Goal: Download file/media

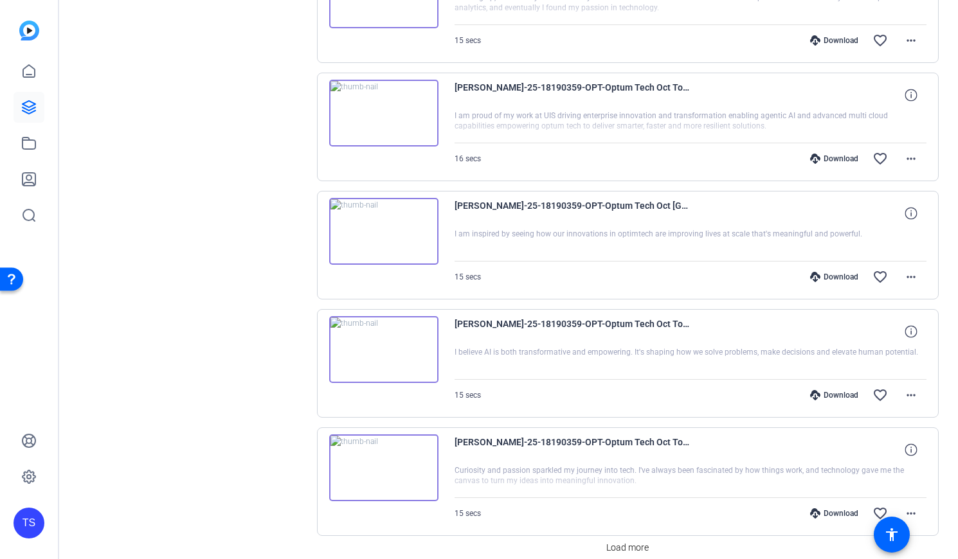
scroll to position [977, 0]
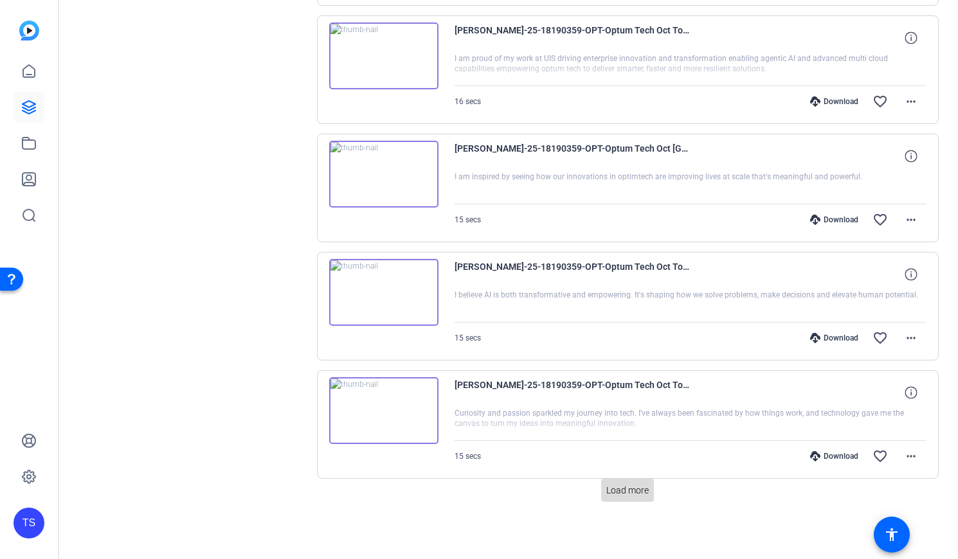
click at [620, 495] on span "Load more" at bounding box center [627, 490] width 42 height 13
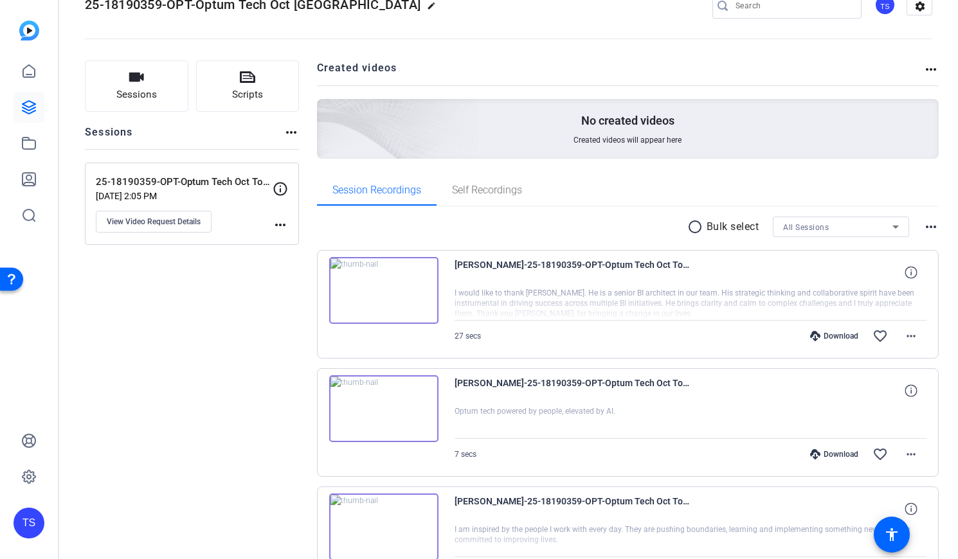
scroll to position [0, 0]
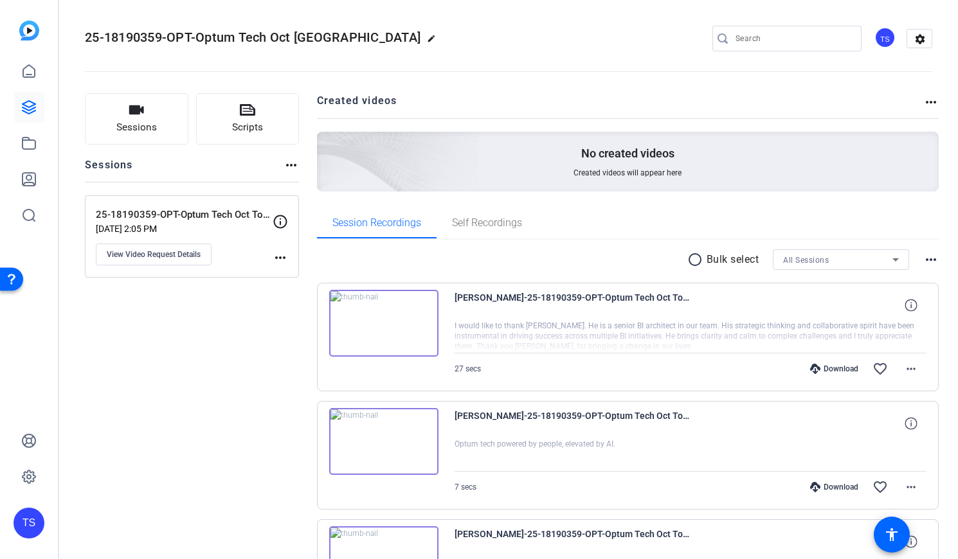
click at [888, 264] on icon at bounding box center [895, 259] width 15 height 15
click at [888, 264] on div at bounding box center [479, 279] width 958 height 559
click at [510, 219] on span "Self Recordings" at bounding box center [487, 223] width 70 height 10
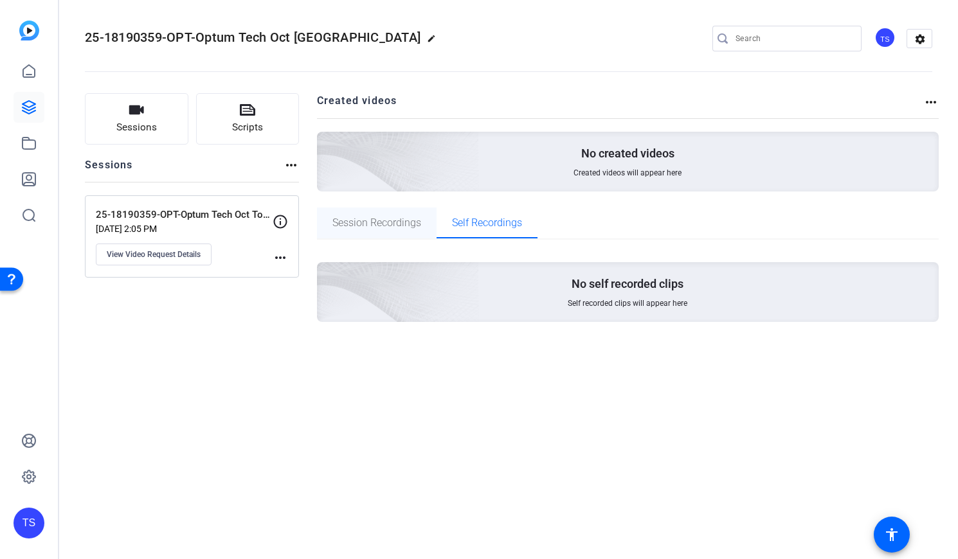
click at [374, 225] on span "Session Recordings" at bounding box center [376, 223] width 89 height 10
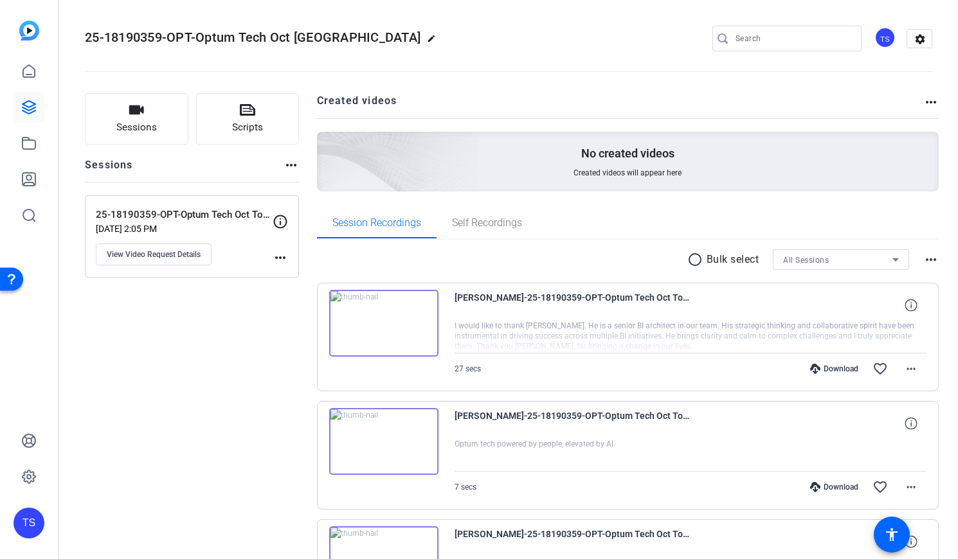
click at [687, 260] on mat-icon "radio_button_unchecked" at bounding box center [696, 259] width 19 height 15
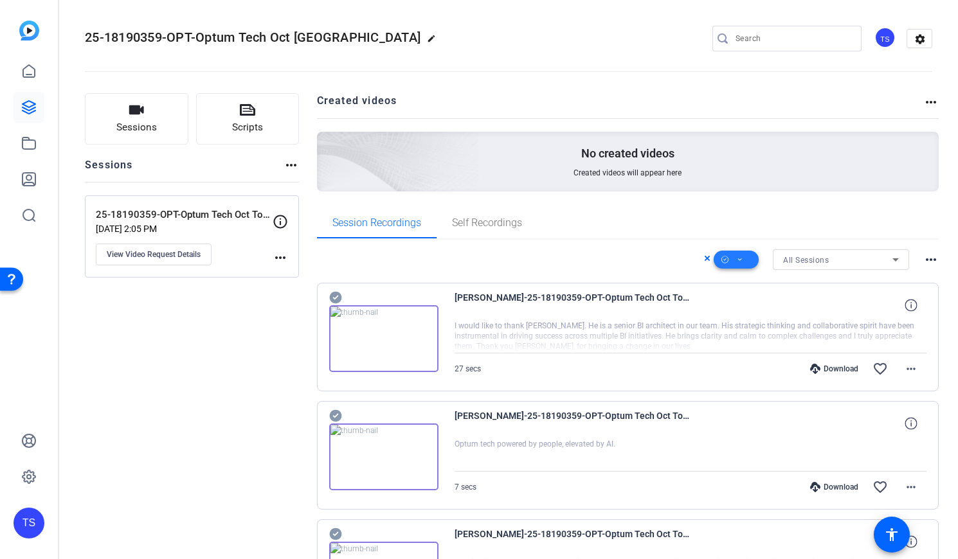
click at [738, 262] on span at bounding box center [736, 259] width 45 height 31
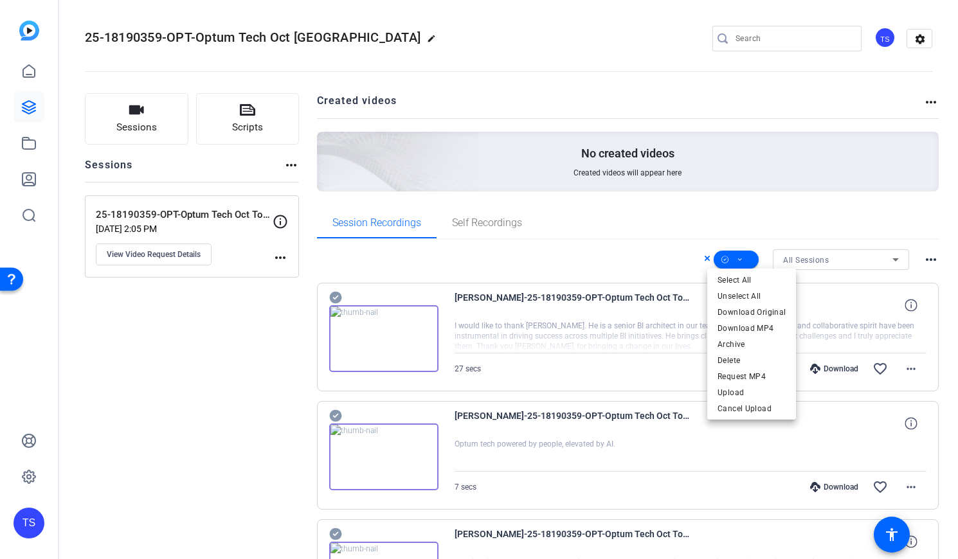
click at [744, 190] on div at bounding box center [479, 279] width 958 height 559
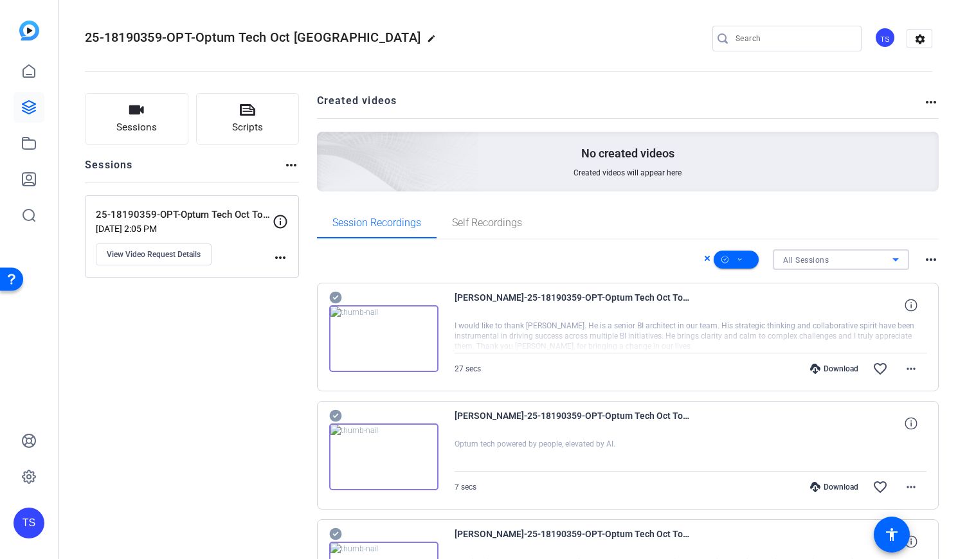
click at [888, 256] on icon at bounding box center [895, 259] width 15 height 15
click at [841, 300] on span "25-18190359-OPT-Optum Tech Oct Town Hall self-reco" at bounding box center [834, 305] width 116 height 15
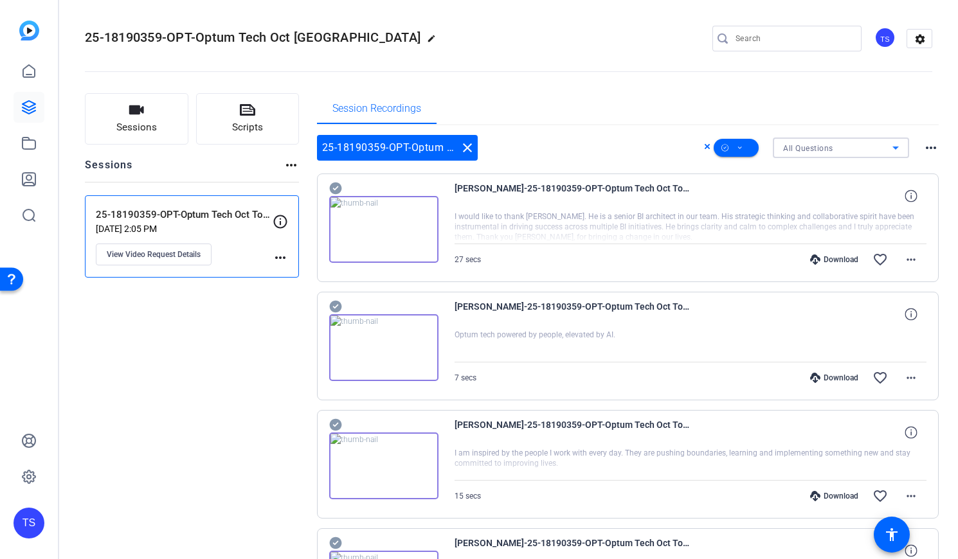
click at [892, 148] on icon at bounding box center [895, 148] width 6 height 3
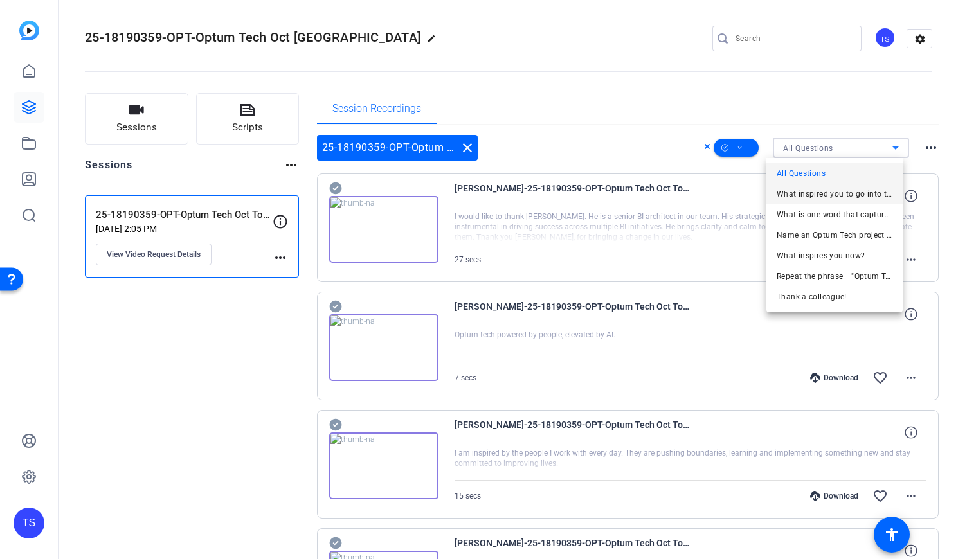
click at [842, 189] on span "What inspired you to go into tech?" at bounding box center [834, 193] width 116 height 15
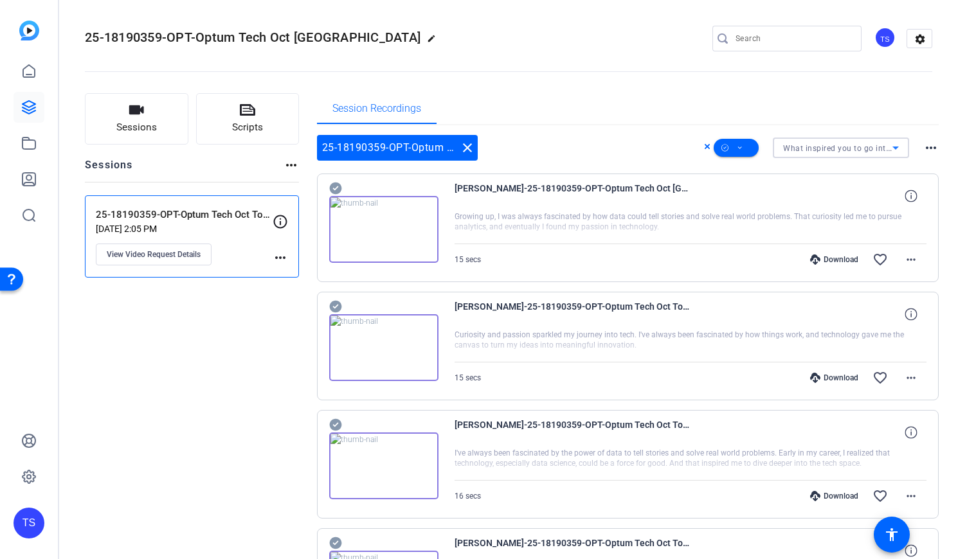
scroll to position [868, 0]
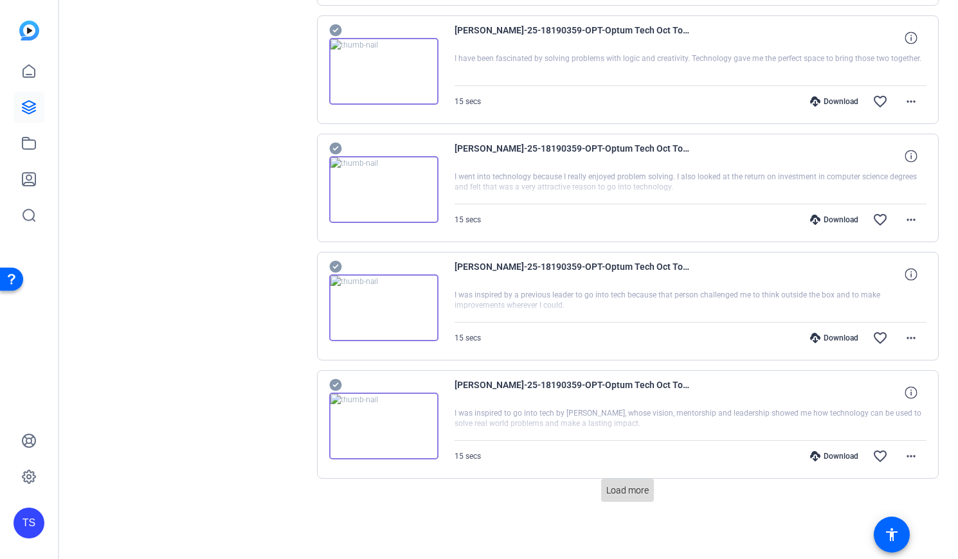
click at [625, 490] on span "Load more" at bounding box center [627, 490] width 42 height 13
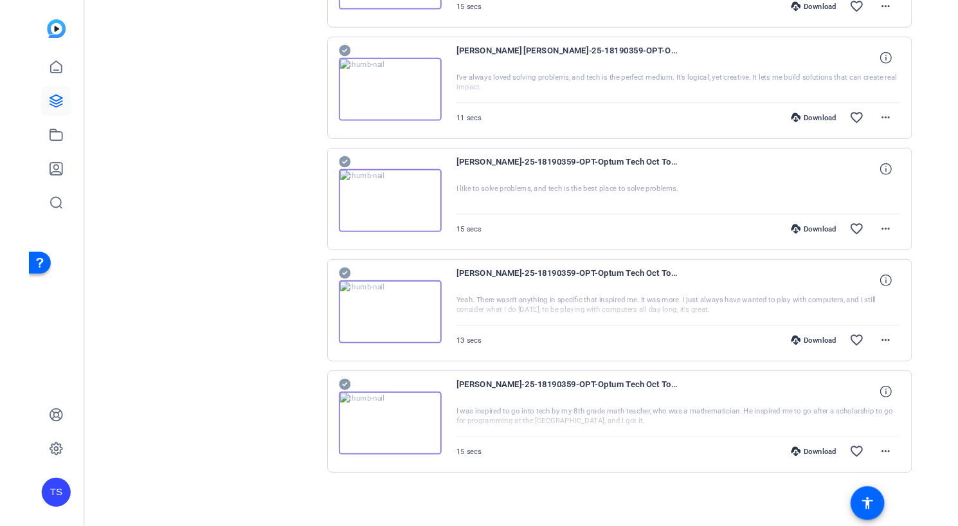
scroll to position [0, 0]
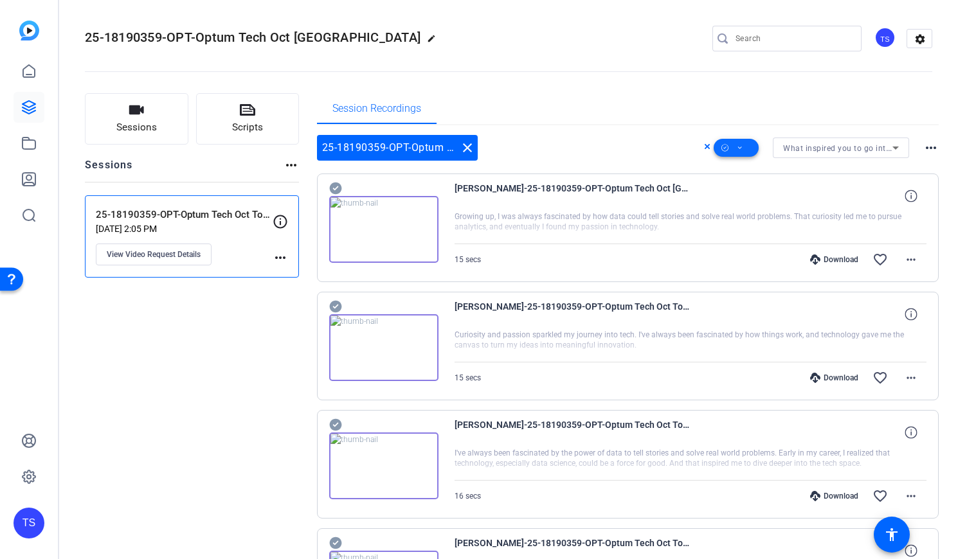
click at [739, 145] on span at bounding box center [736, 147] width 45 height 31
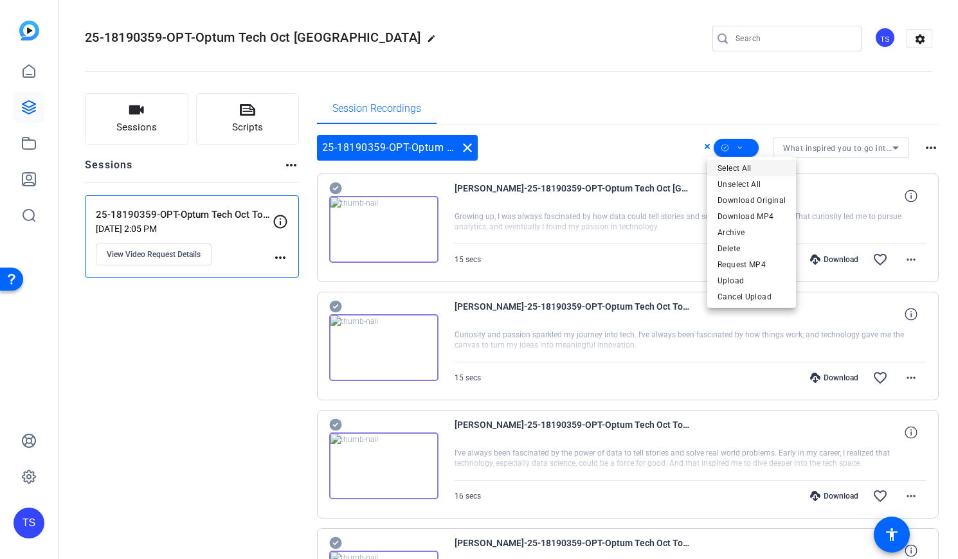
click at [739, 164] on span "Select All" at bounding box center [751, 168] width 68 height 15
click at [518, 61] on div at bounding box center [479, 279] width 958 height 559
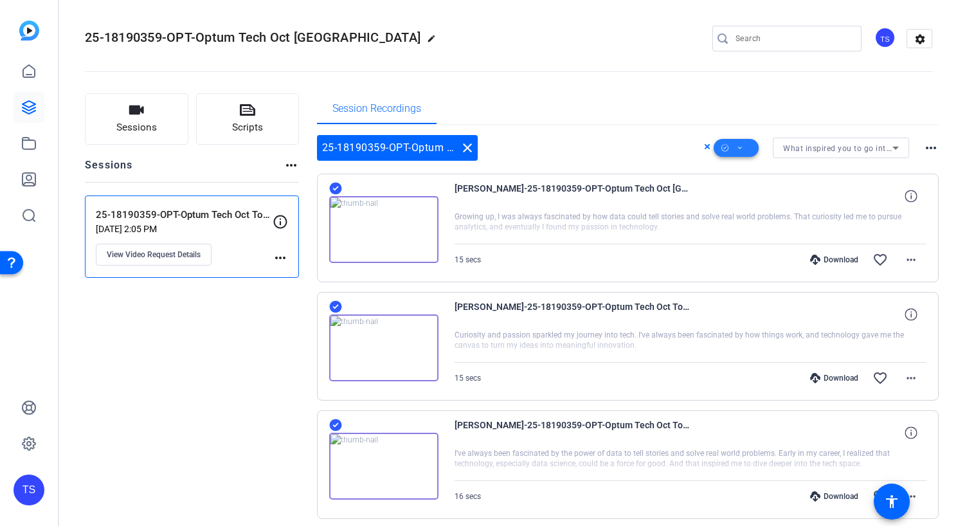
click at [737, 144] on icon at bounding box center [740, 148] width 6 height 16
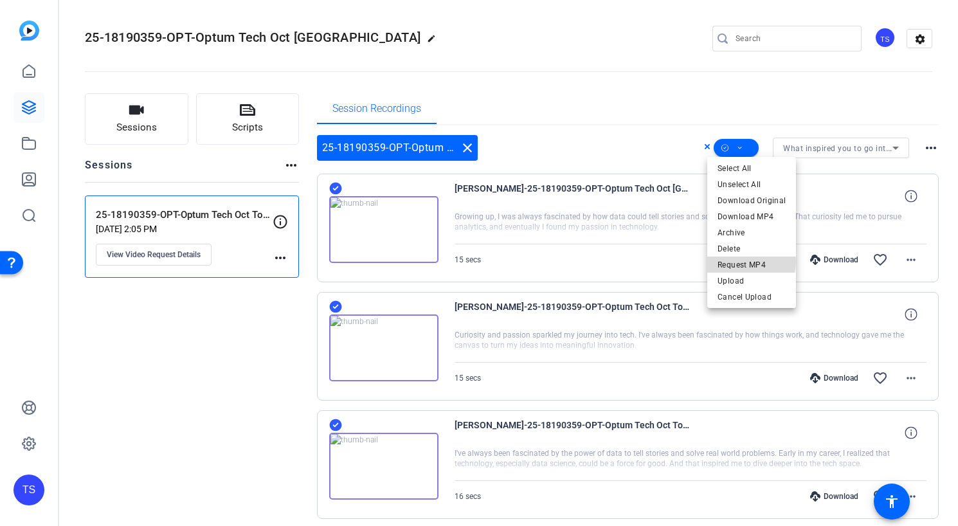
click at [748, 262] on span "Request MP4" at bounding box center [751, 264] width 68 height 15
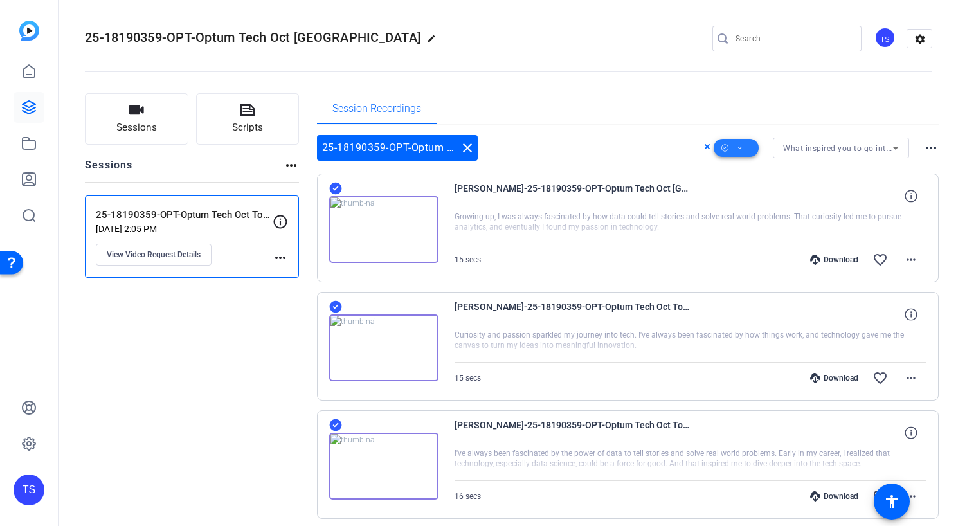
click at [737, 147] on icon at bounding box center [740, 148] width 6 height 16
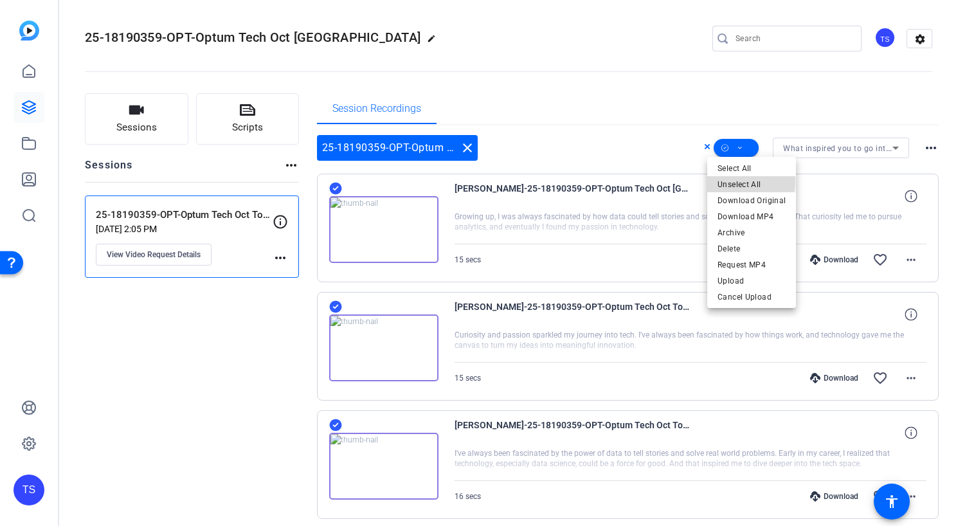
click at [735, 181] on span "Unselect All" at bounding box center [751, 184] width 68 height 15
click at [735, 166] on span "Select All" at bounding box center [751, 168] width 68 height 15
click at [740, 265] on span "Request MP4" at bounding box center [751, 264] width 68 height 15
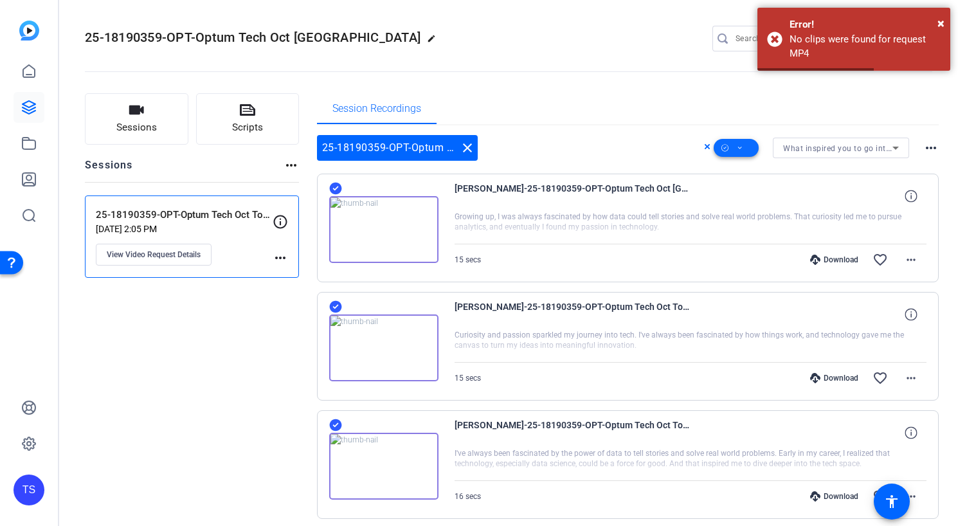
click at [738, 147] on icon at bounding box center [740, 148] width 4 height 3
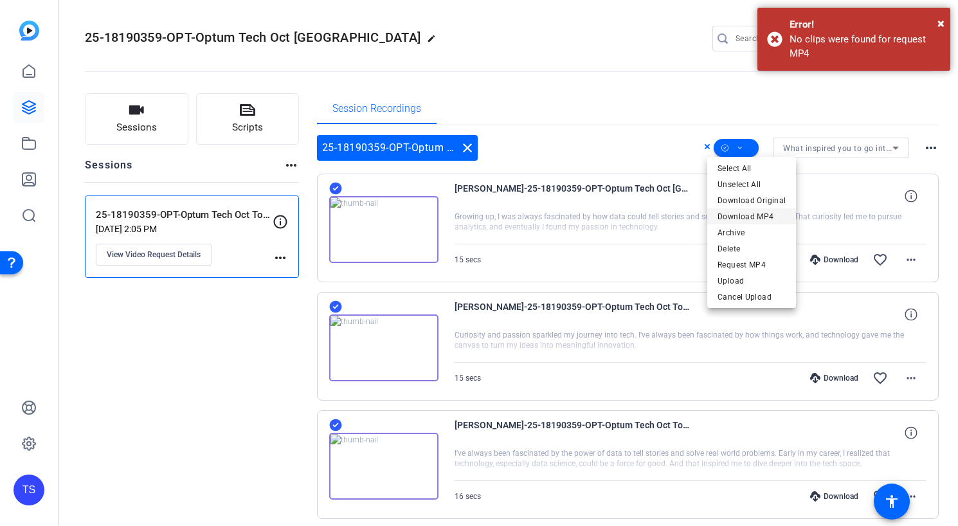
click at [740, 215] on span "Download MP4" at bounding box center [751, 216] width 68 height 15
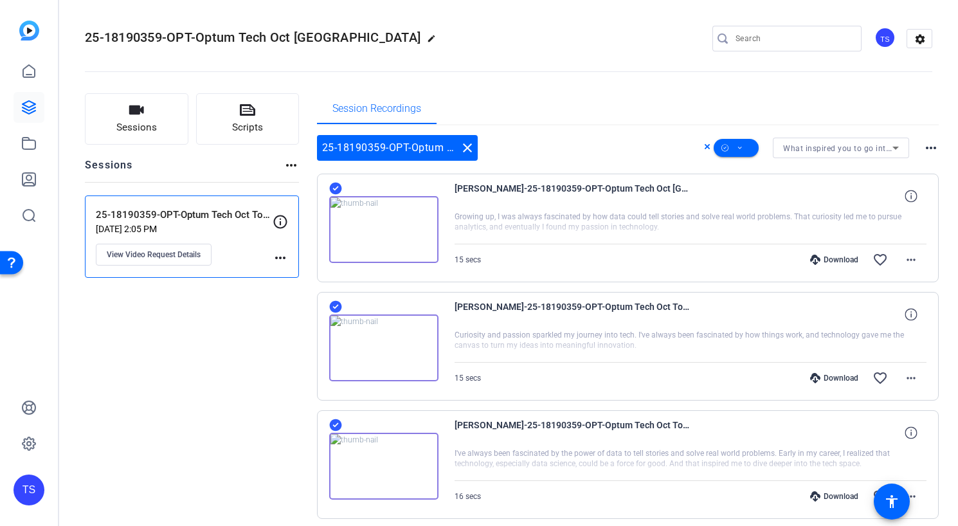
click at [923, 145] on mat-icon "more_horiz" at bounding box center [930, 147] width 15 height 15
click at [738, 147] on div at bounding box center [479, 263] width 958 height 526
click at [738, 147] on span at bounding box center [736, 147] width 45 height 31
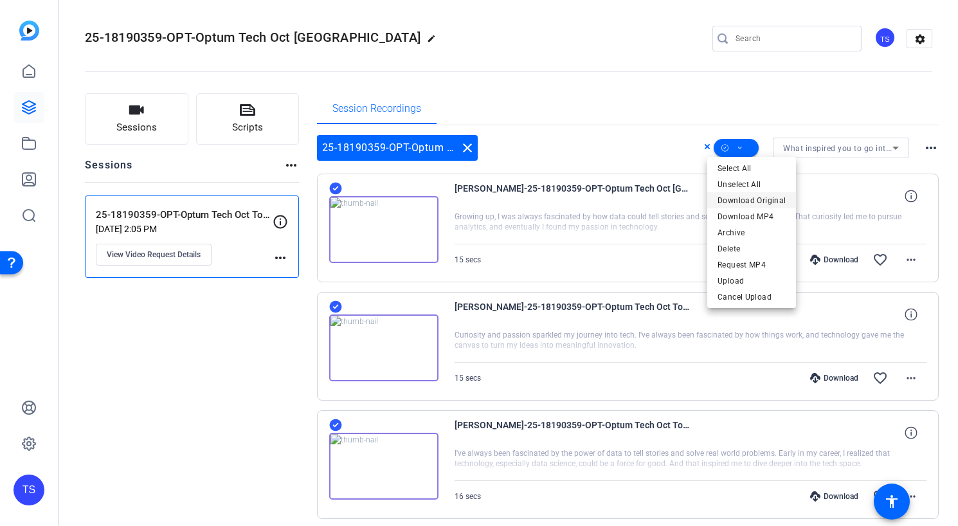
click at [748, 193] on span "Download Original" at bounding box center [751, 200] width 68 height 15
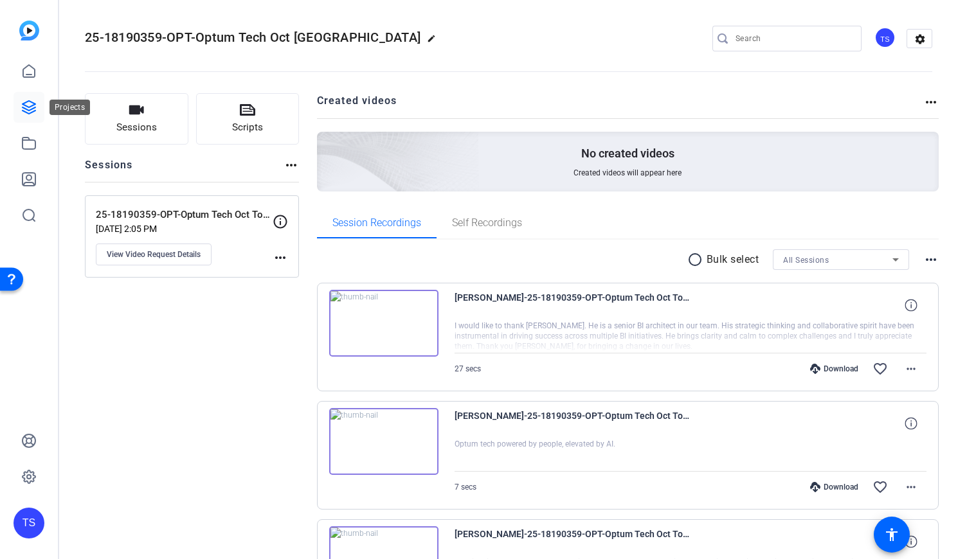
click at [30, 111] on icon at bounding box center [28, 107] width 15 height 15
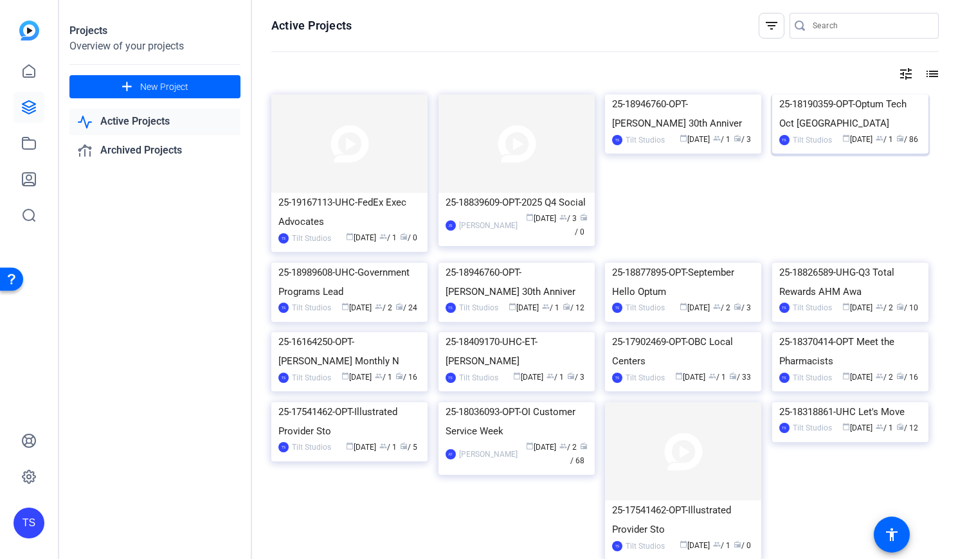
click at [852, 133] on div "25-18190359-OPT-Optum Tech Oct [GEOGRAPHIC_DATA]" at bounding box center [850, 113] width 142 height 39
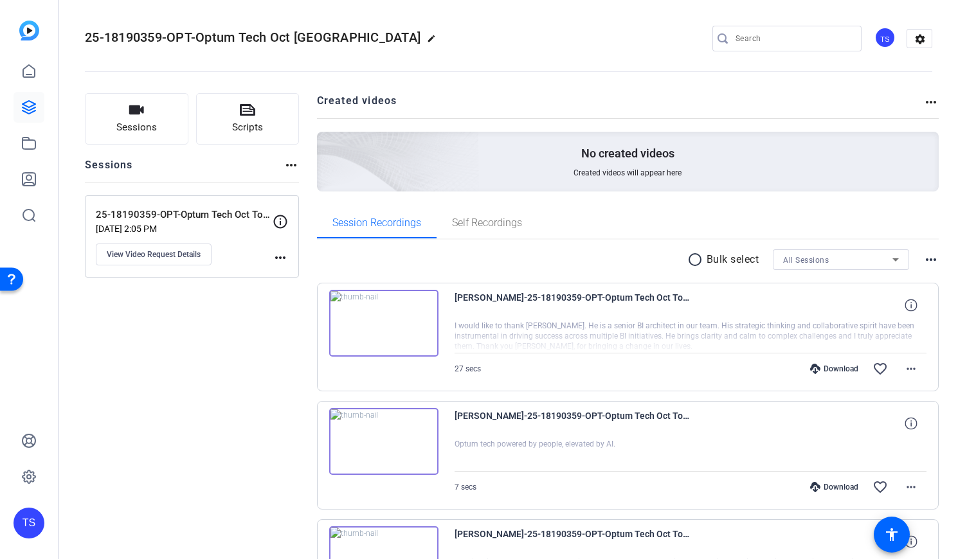
click at [923, 101] on mat-icon "more_horiz" at bounding box center [930, 101] width 15 height 15
click at [923, 101] on div at bounding box center [479, 279] width 958 height 559
click at [888, 258] on icon at bounding box center [895, 259] width 15 height 15
click at [866, 303] on span "25-18190359-OPT-Optum Tech Oct Town Hall self-reco" at bounding box center [834, 305] width 116 height 15
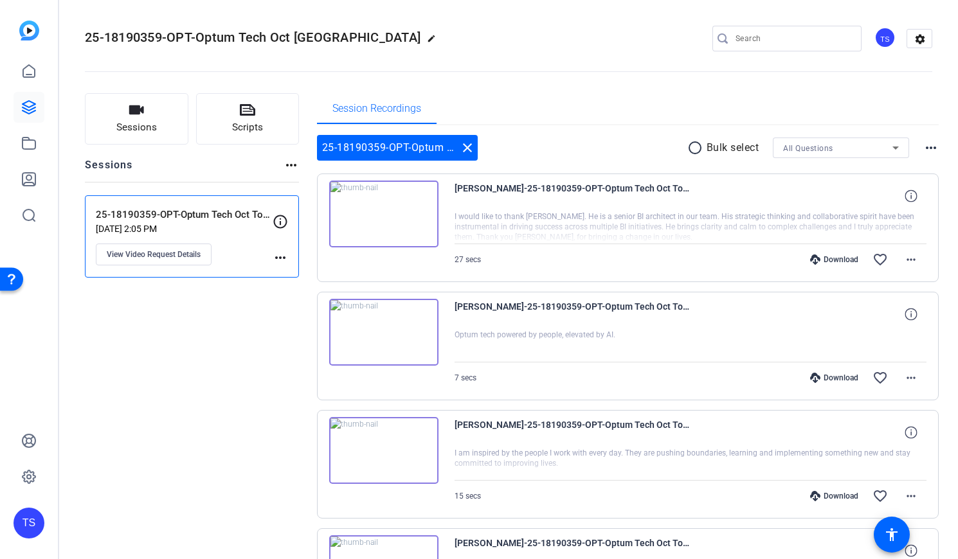
click at [923, 148] on mat-icon "more_horiz" at bounding box center [930, 147] width 15 height 15
click at [920, 148] on div at bounding box center [479, 279] width 958 height 559
click at [33, 471] on icon at bounding box center [28, 476] width 15 height 15
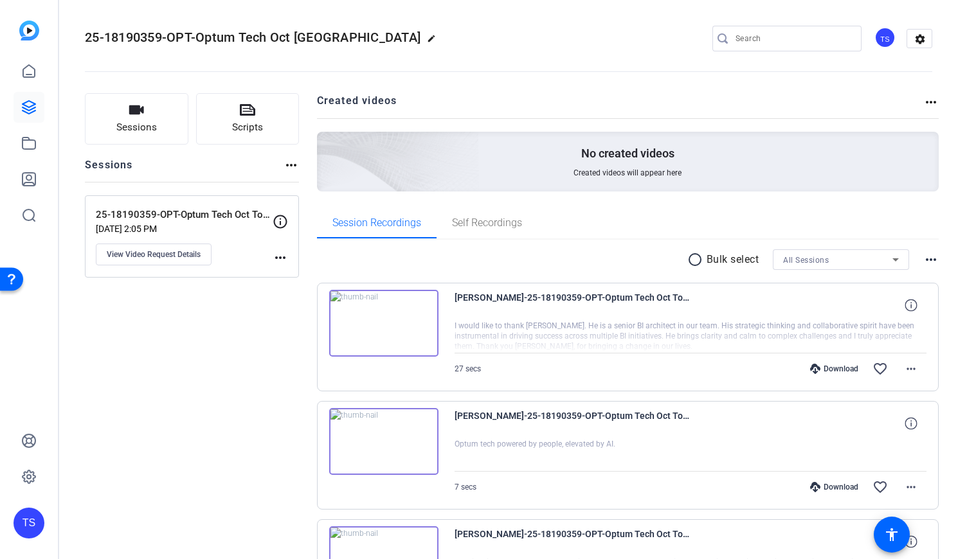
click at [283, 256] on mat-icon "more_horiz" at bounding box center [280, 257] width 15 height 15
click at [283, 216] on div at bounding box center [479, 279] width 958 height 559
click at [278, 221] on icon at bounding box center [280, 221] width 15 height 15
